Goal: Transaction & Acquisition: Purchase product/service

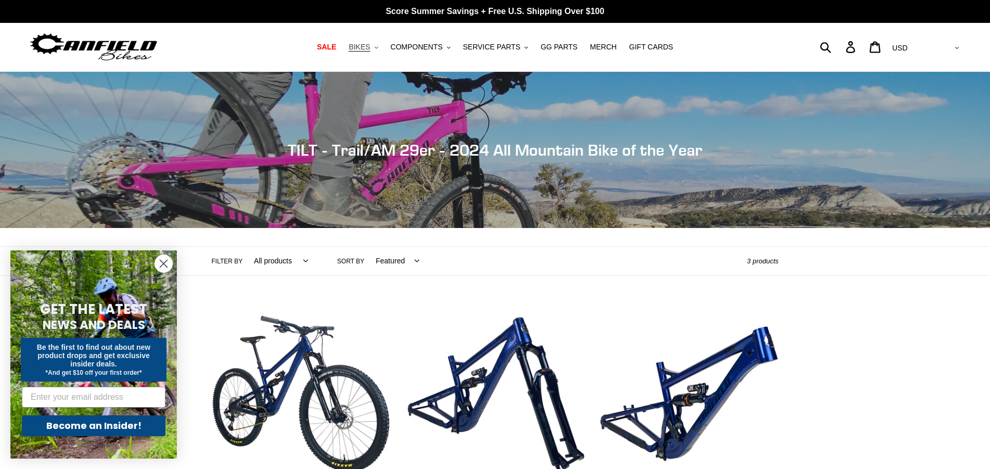
click at [383, 48] on button "BIKES .cls-1{fill:#231f20}" at bounding box center [363, 47] width 40 height 14
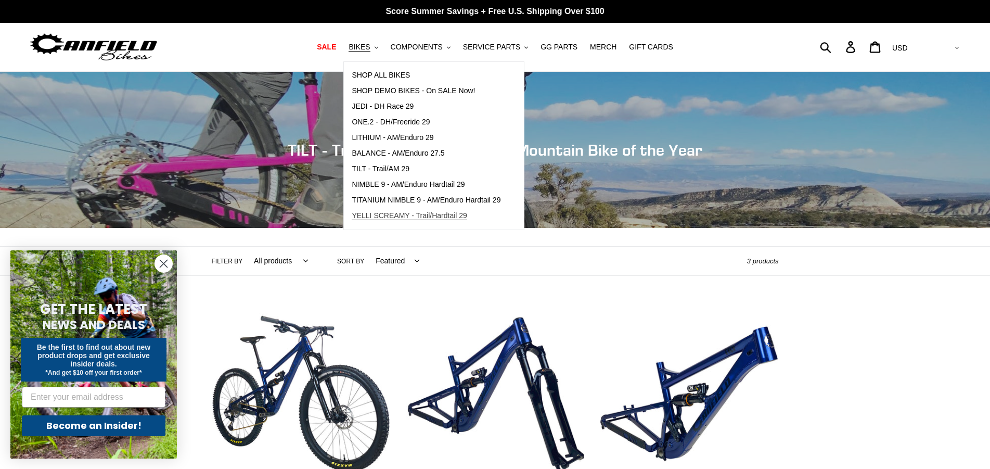
click at [426, 220] on span "YELLI SCREAMY - Trail/Hardtail 29" at bounding box center [409, 215] width 115 height 9
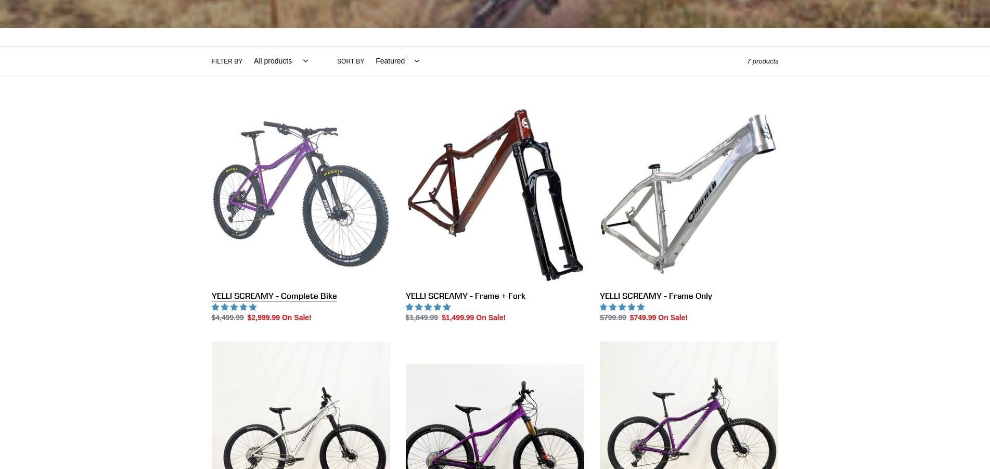
scroll to position [200, 0]
click at [330, 301] on link "YELLI SCREAMY - Complete Bike" at bounding box center [301, 214] width 178 height 219
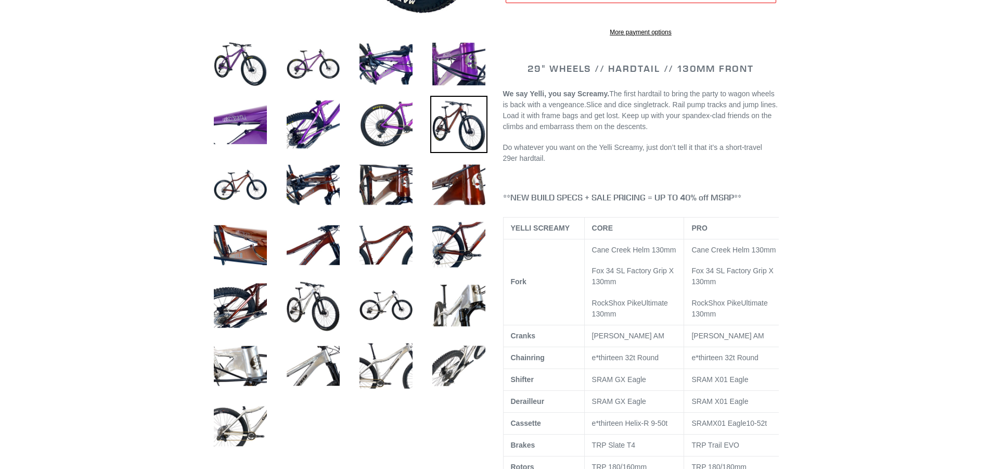
scroll to position [399, 0]
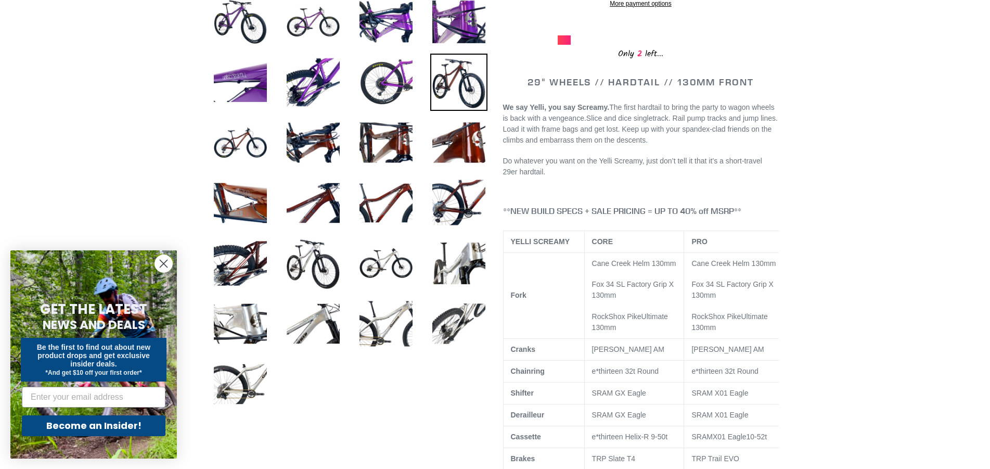
click at [163, 263] on icon "Close dialog" at bounding box center [163, 263] width 7 height 7
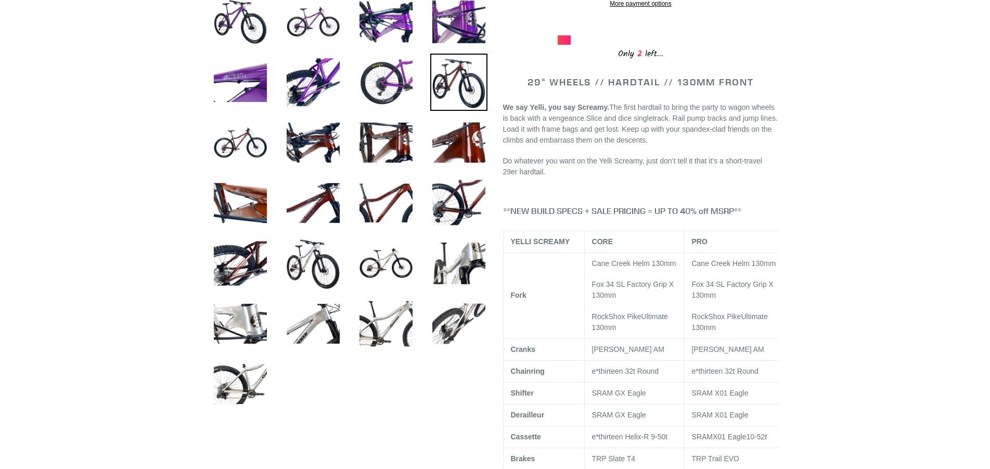
scroll to position [549, 0]
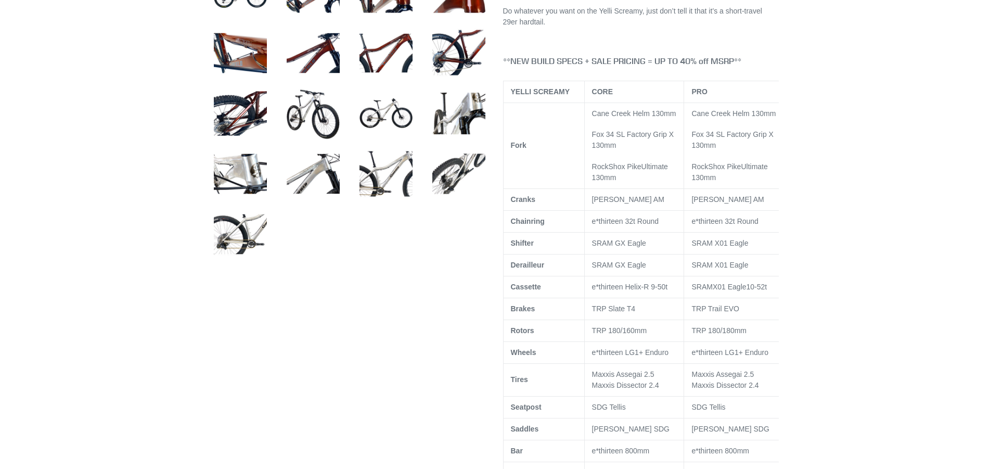
select select "highest-rating"
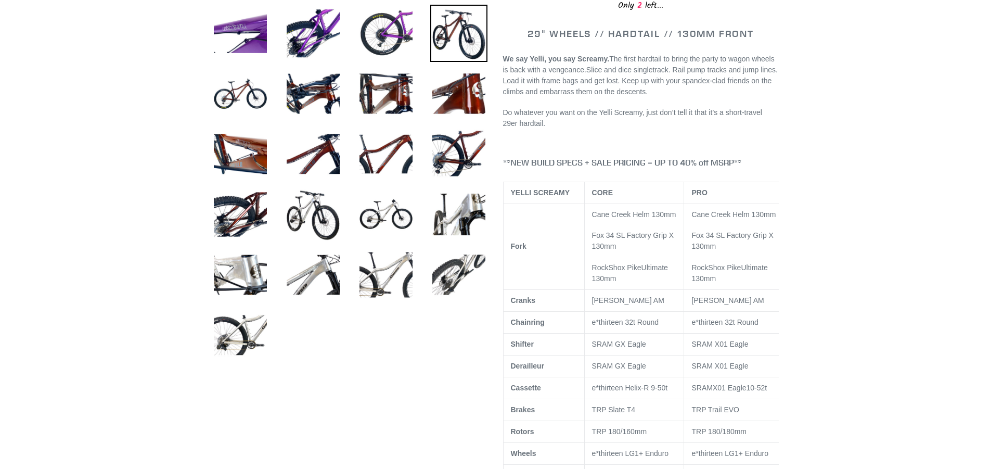
scroll to position [449, 0]
